Goal: Navigation & Orientation: Go to known website

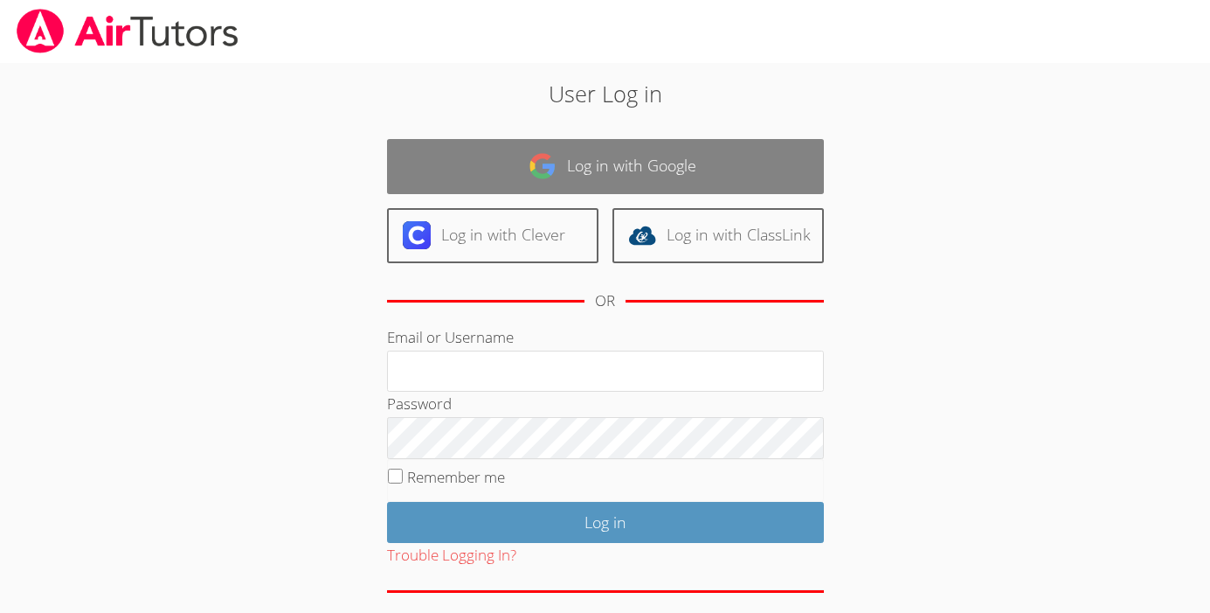
click at [634, 169] on link "Log in with Google" at bounding box center [605, 166] width 437 height 55
